Goal: Find specific page/section: Find specific page/section

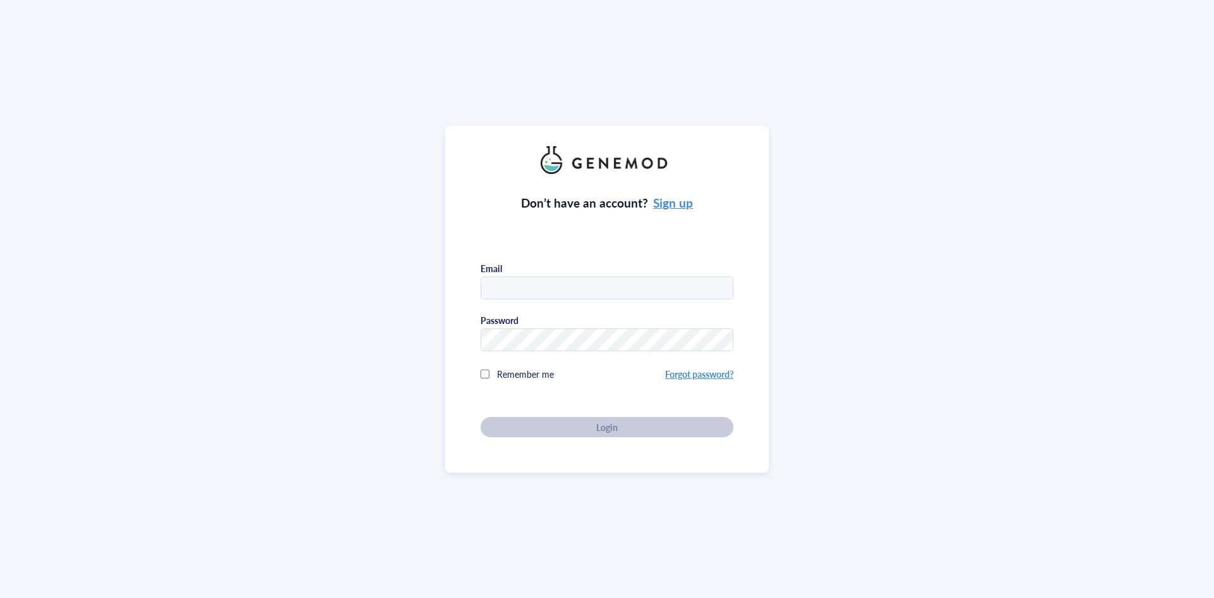
type input "[EMAIL_ADDRESS][PERSON_NAME][DOMAIN_NAME]"
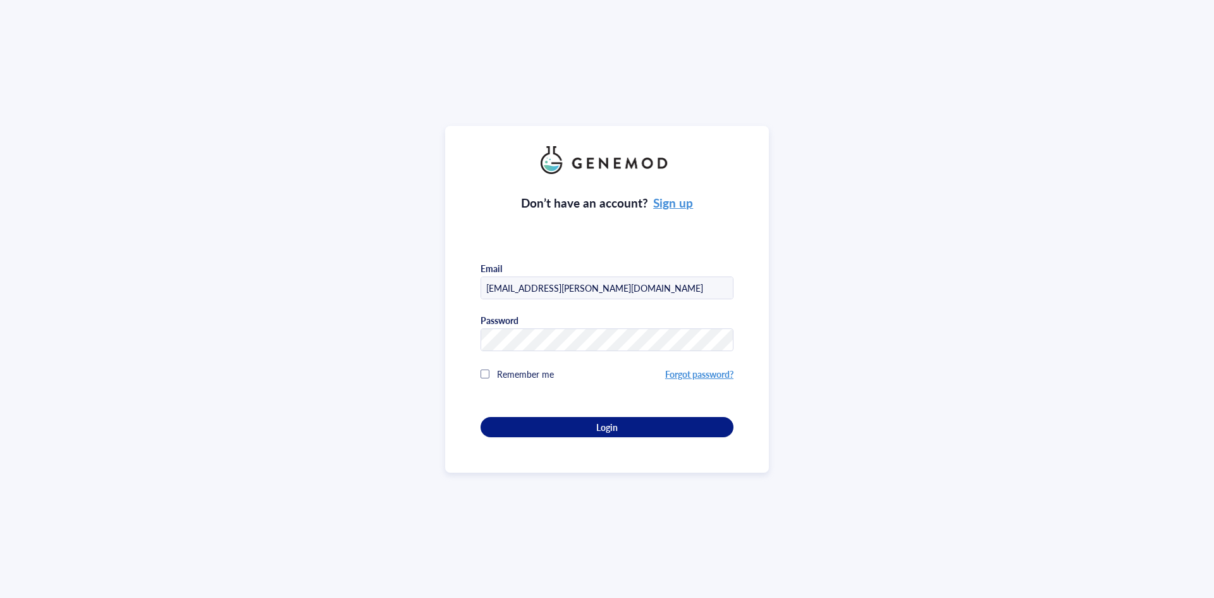
click at [669, 292] on input "[EMAIL_ADDRESS][PERSON_NAME][DOMAIN_NAME]" at bounding box center [607, 288] width 252 height 23
click at [667, 417] on button "Login" at bounding box center [607, 427] width 253 height 20
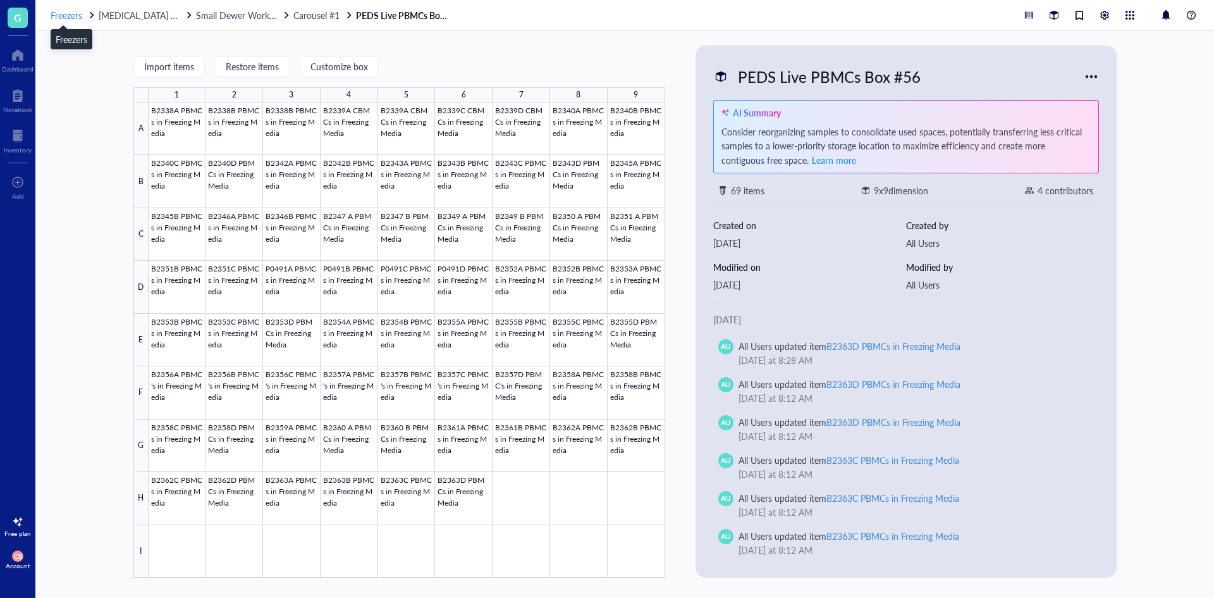
click at [75, 18] on span "Freezers" at bounding box center [67, 15] width 32 height 13
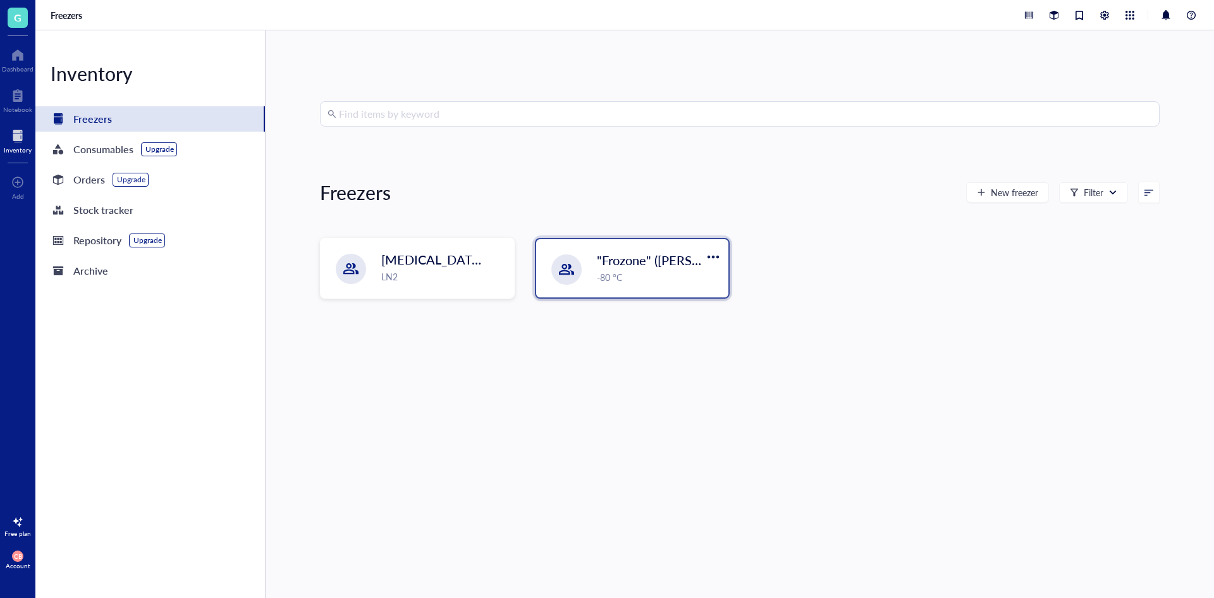
click at [597, 268] on span ""Frozone" (Garcia/Nakano)" at bounding box center [733, 260] width 272 height 18
